Goal: Find contact information: Find contact information

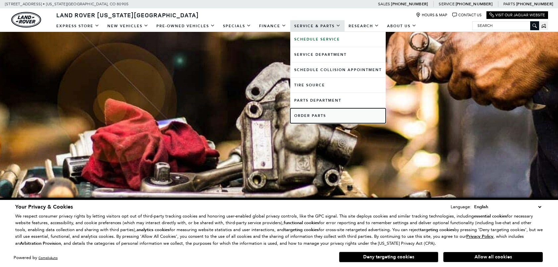
click at [308, 115] on link "Order Parts" at bounding box center [337, 115] width 95 height 15
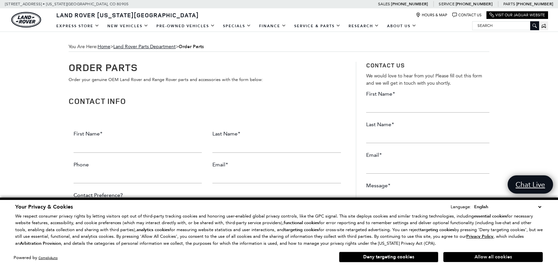
click at [487, 258] on button "Allow all cookies" at bounding box center [493, 257] width 99 height 10
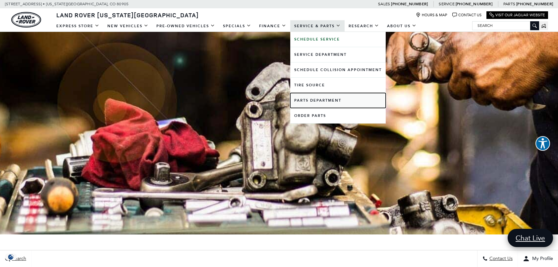
click at [323, 99] on link "Parts Department" at bounding box center [337, 100] width 95 height 15
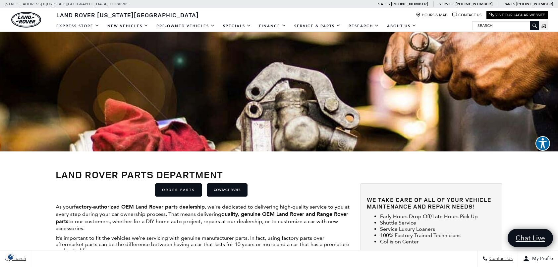
scroll to position [66, 0]
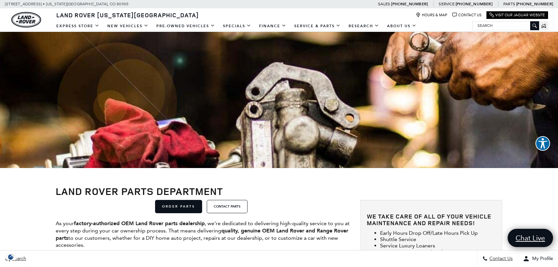
click at [227, 206] on button "CONTACT PARTS" at bounding box center [227, 206] width 41 height 13
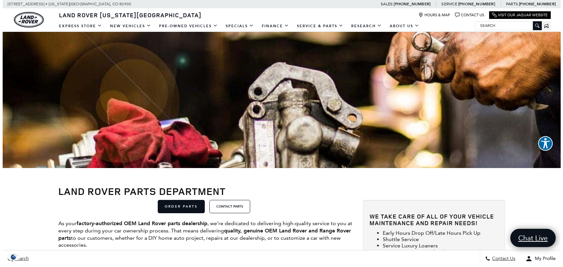
scroll to position [67, 0]
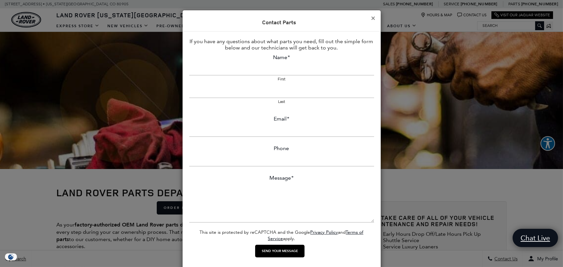
click at [371, 19] on button "×" at bounding box center [373, 18] width 5 height 7
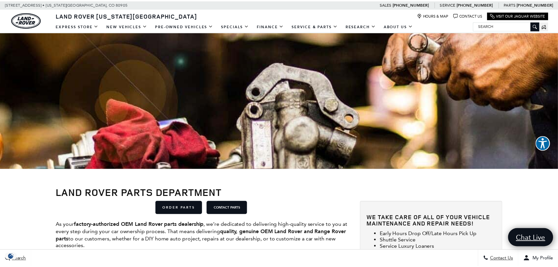
scroll to position [66, 0]
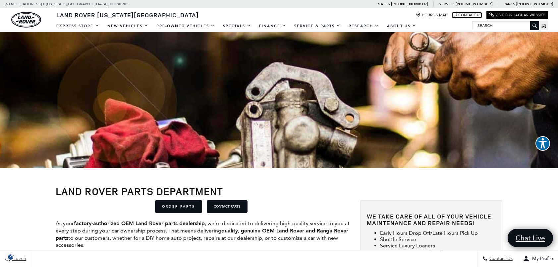
click at [466, 15] on link "Contact Us" at bounding box center [467, 15] width 29 height 5
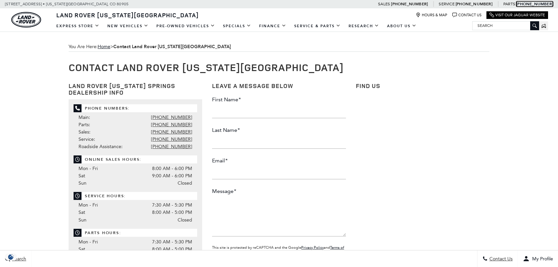
click at [537, 3] on link "Call parts Phone Number [PHONE_NUMBER]" at bounding box center [535, 3] width 37 height 5
click at [402, 52] on div "Contact Land Rover [US_STATE][GEOGRAPHIC_DATA] Land Rover [US_STATE] Springs De…" at bounding box center [279, 194] width 421 height 284
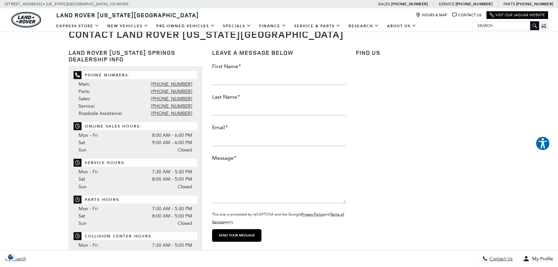
scroll to position [66, 0]
